Goal: Navigation & Orientation: Understand site structure

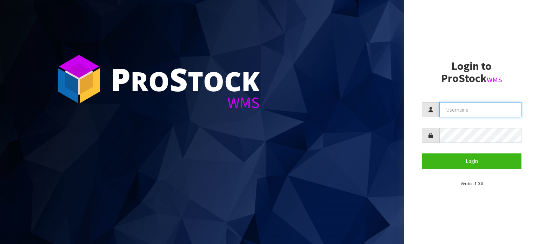
type input "[PERSON_NAME][EMAIL_ADDRESS][PERSON_NAME][DOMAIN_NAME]"
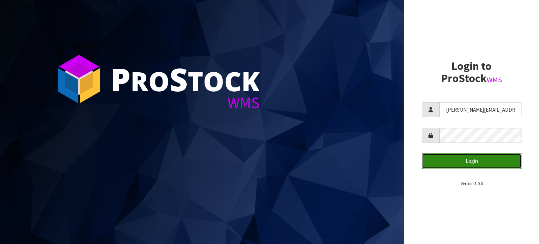
click at [459, 165] on button "Login" at bounding box center [472, 160] width 100 height 15
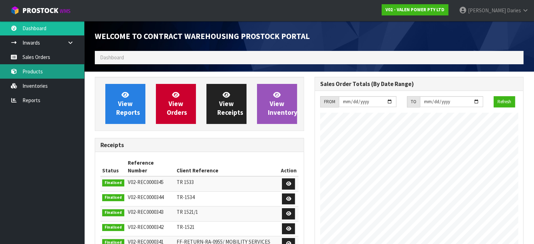
click at [55, 72] on link "Products" at bounding box center [42, 71] width 84 height 14
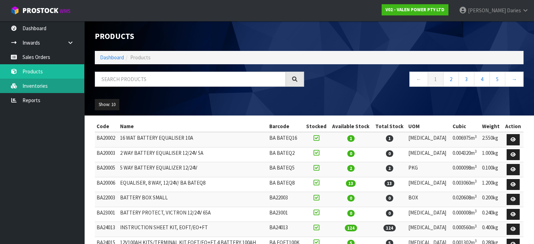
click at [52, 84] on link "Inventories" at bounding box center [42, 86] width 84 height 14
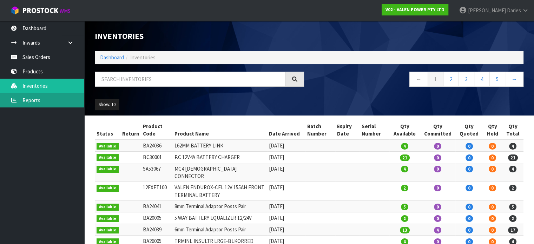
click at [37, 101] on link "Reports" at bounding box center [42, 100] width 84 height 14
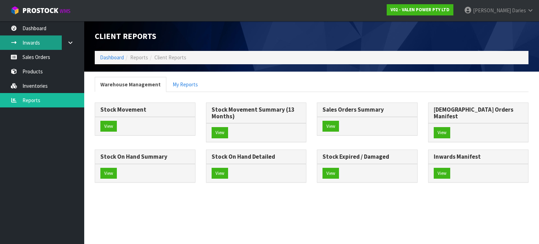
click at [39, 46] on link "Inwards" at bounding box center [42, 42] width 84 height 14
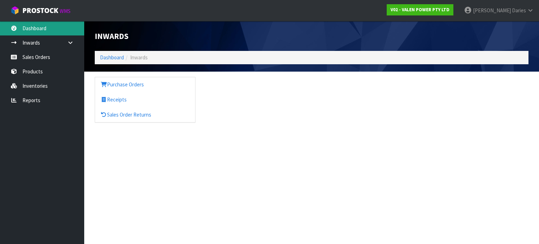
click at [37, 32] on body "Toggle navigation ProStock WMS V02 - VALEN POWER PTY LTD [PERSON_NAME] Logout D…" at bounding box center [269, 122] width 539 height 244
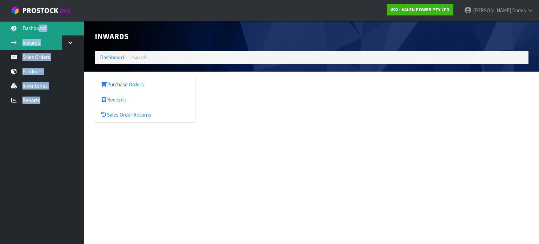
click at [40, 36] on link "Inwards" at bounding box center [42, 42] width 84 height 14
click at [40, 32] on link "Dashboard" at bounding box center [42, 28] width 84 height 14
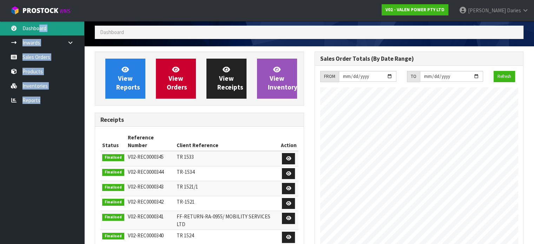
scroll to position [24, 0]
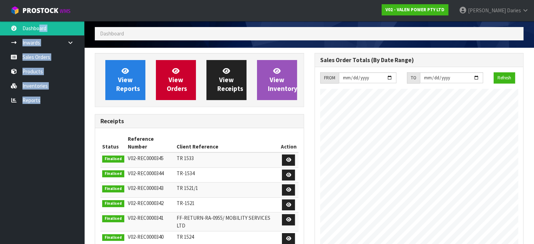
click at [320, 36] on ol "Dashboard" at bounding box center [309, 33] width 429 height 13
